Goal: Use online tool/utility: Utilize a website feature to perform a specific function

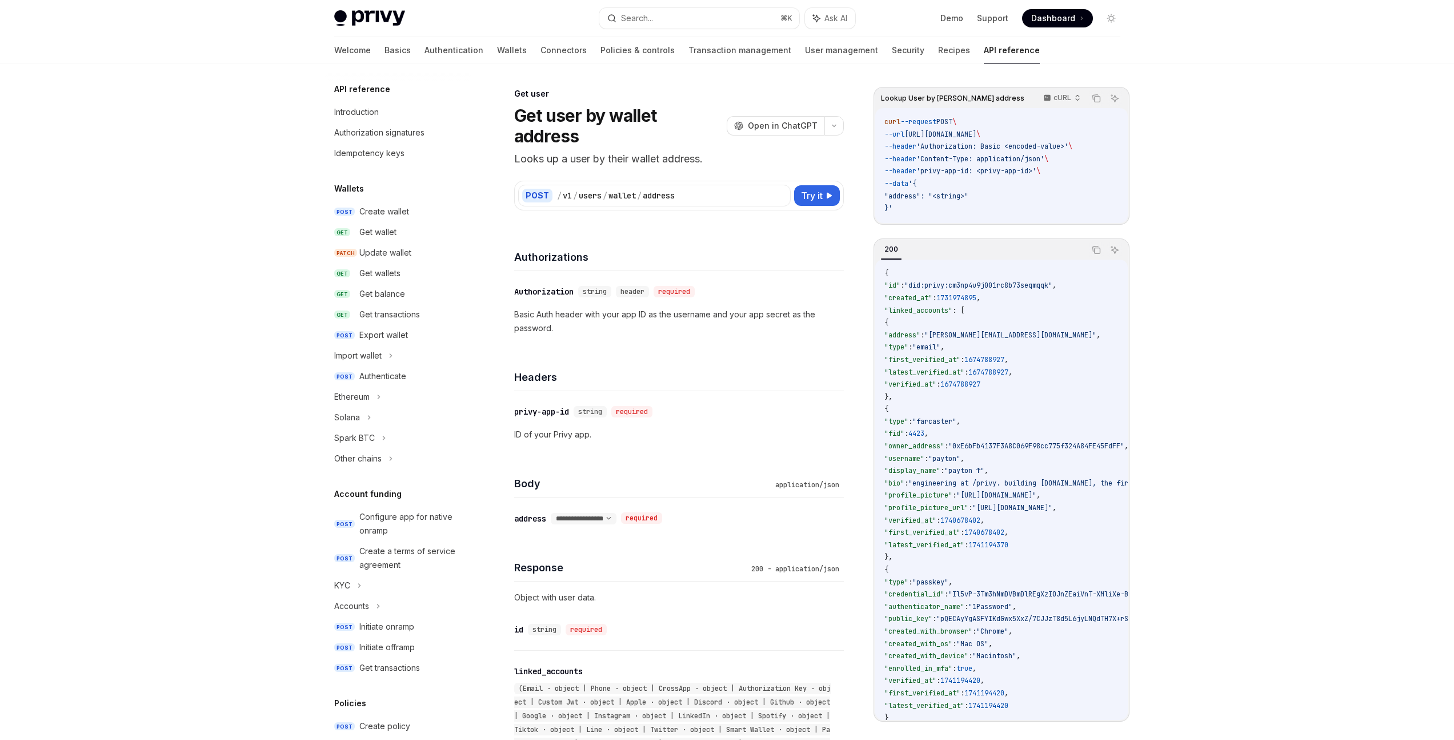
click at [817, 189] on span "Try it" at bounding box center [812, 196] width 22 height 14
type textarea "*"
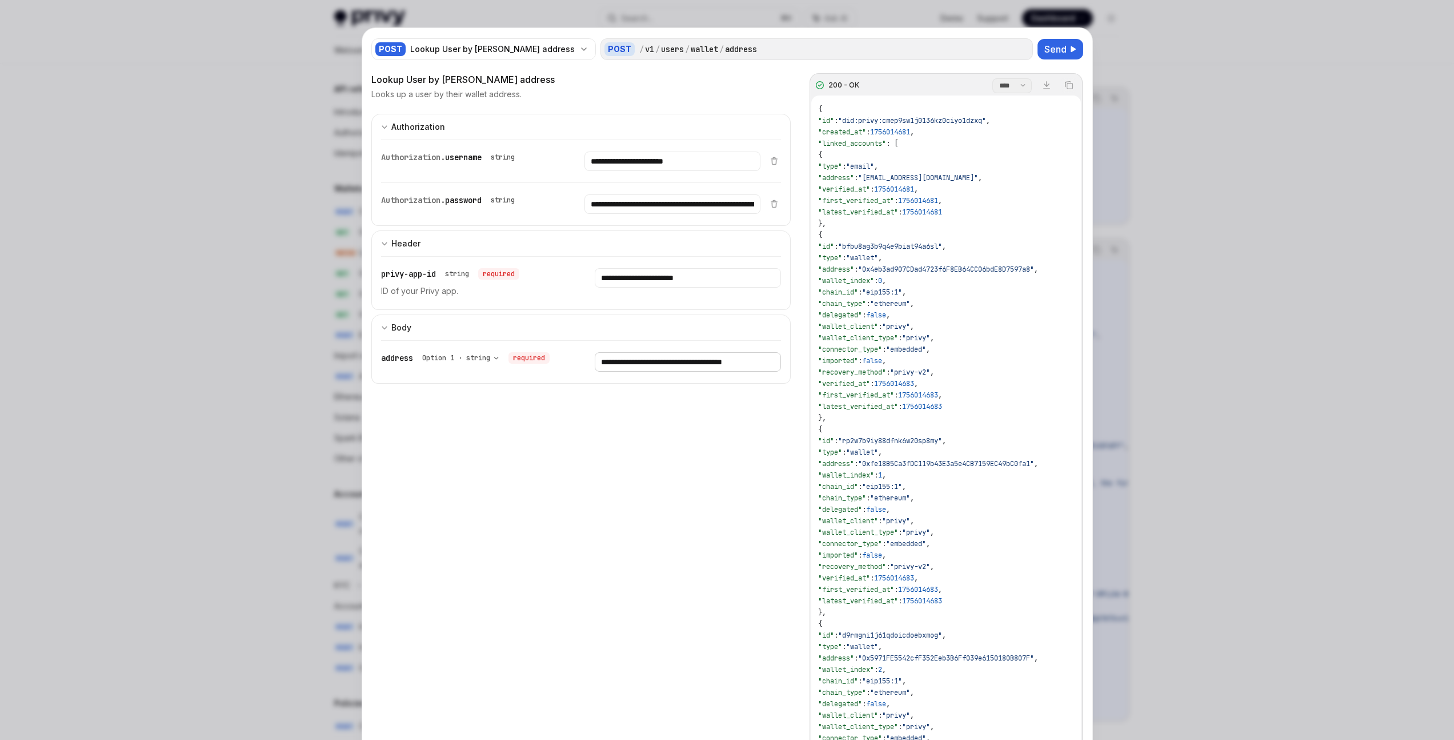
click at [677, 171] on input "**********" at bounding box center [673, 160] width 176 height 19
paste input "text"
type input "**********"
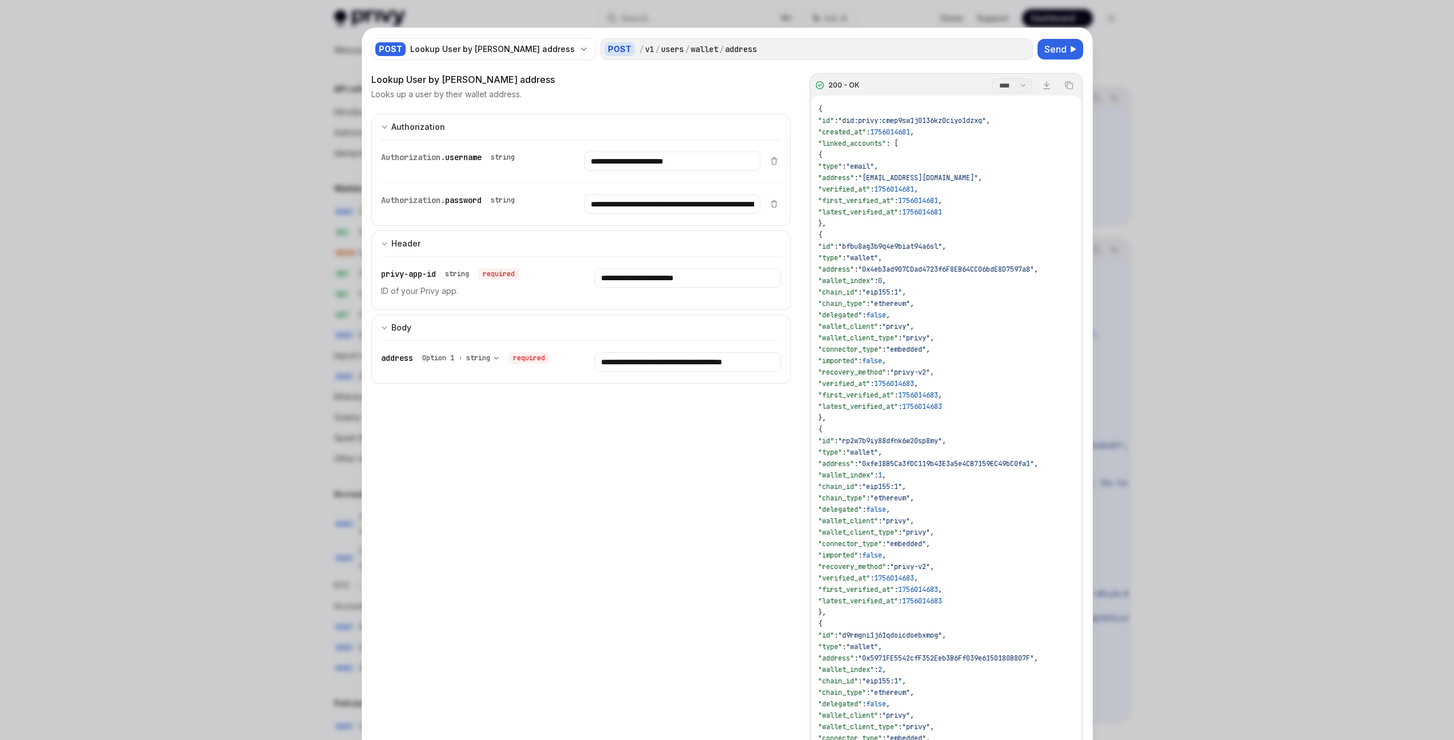
scroll to position [0, 0]
click at [1047, 35] on div "POST Lookup User by wallet address POST / v1 / users / wallet / address Send Lo…" at bounding box center [727, 424] width 730 height 793
click at [1046, 51] on span "Send" at bounding box center [1056, 49] width 22 height 14
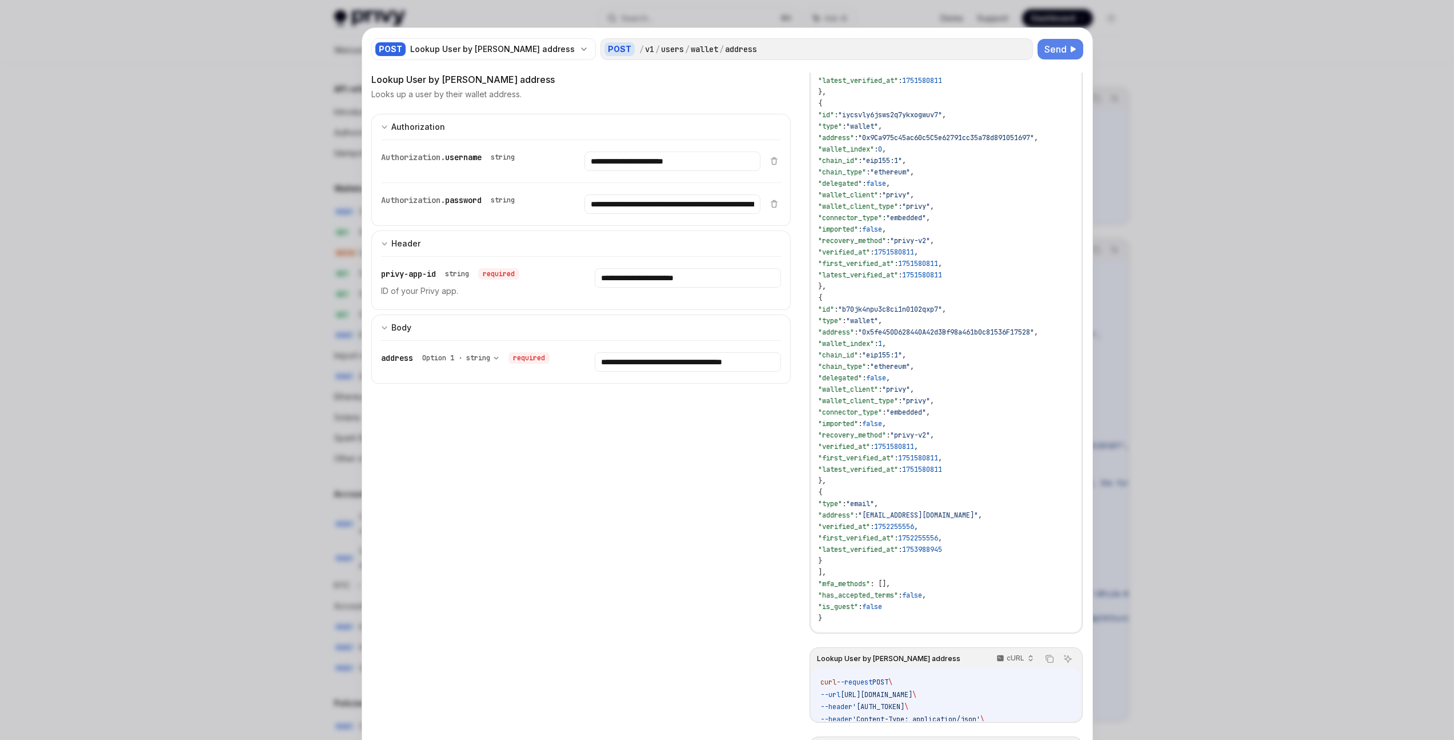
scroll to position [353, 0]
click at [1000, 327] on span ""0x5fe450D628440A42d3Bf98a461b0c81536F17528"" at bounding box center [946, 331] width 176 height 9
copy span "0x5fe450D628440A42d3Bf98a461b0c81536F17528"
click at [1303, 294] on div at bounding box center [727, 370] width 1454 height 740
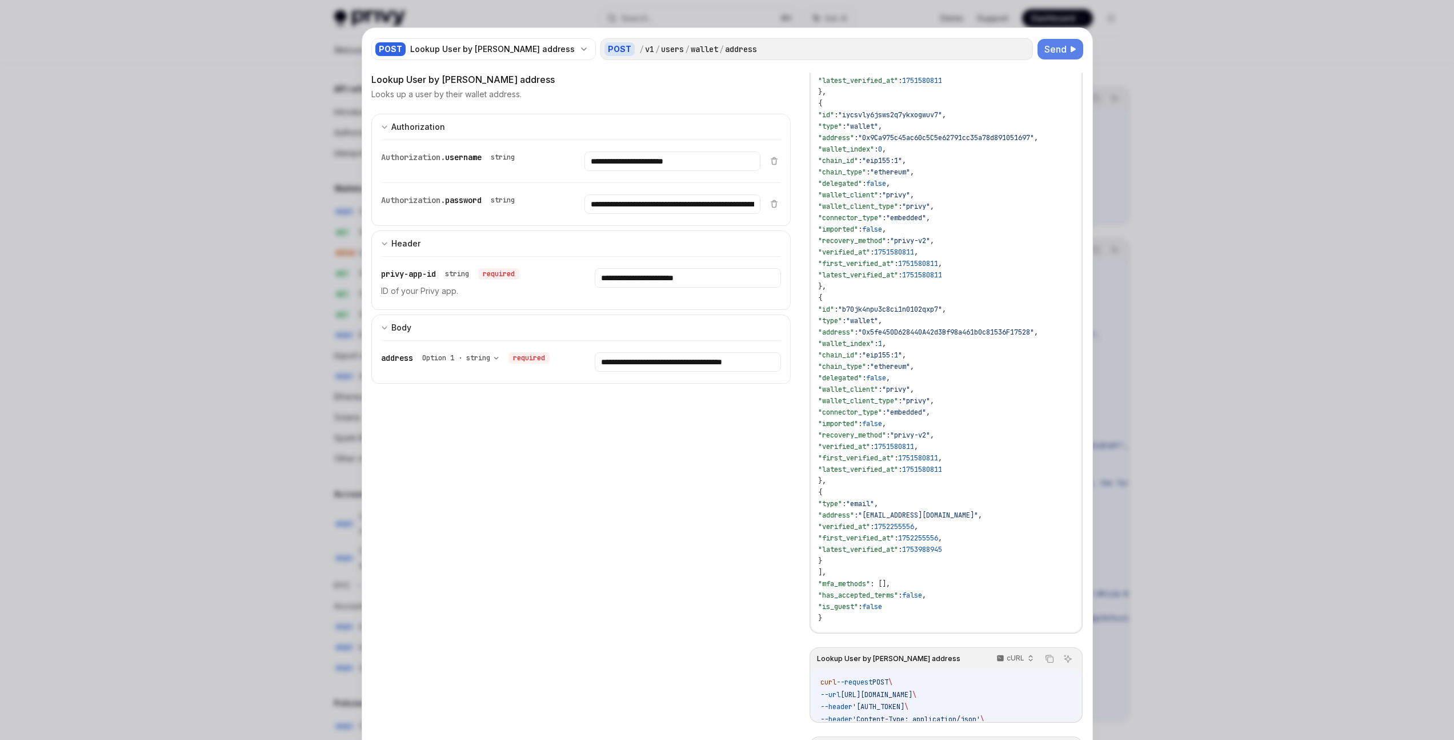
type textarea "*"
